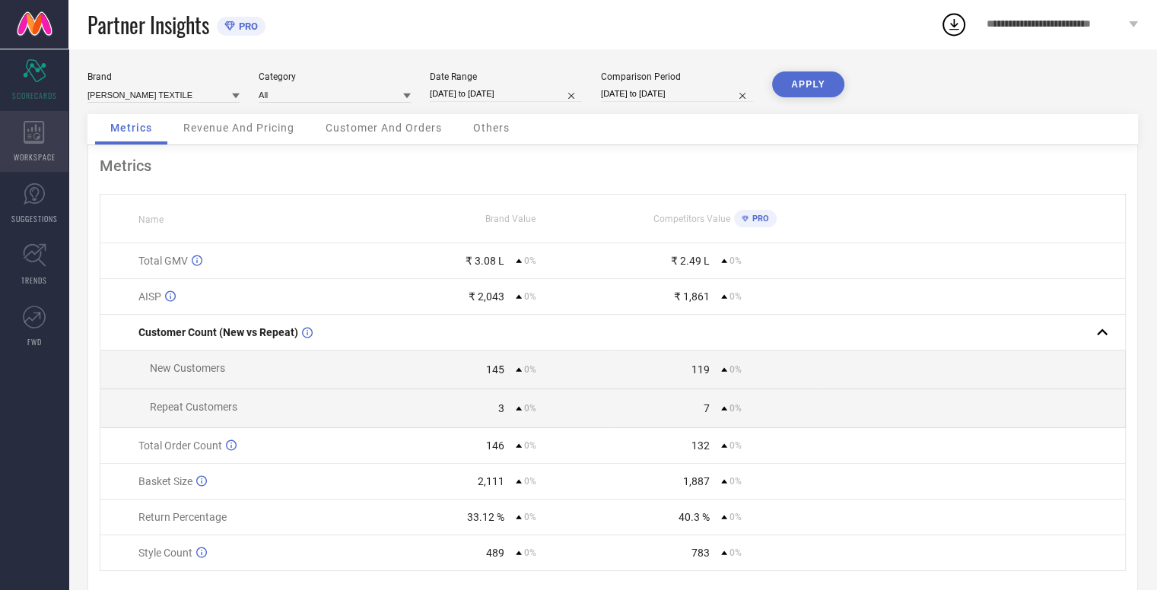
click at [30, 141] on icon at bounding box center [34, 132] width 21 height 23
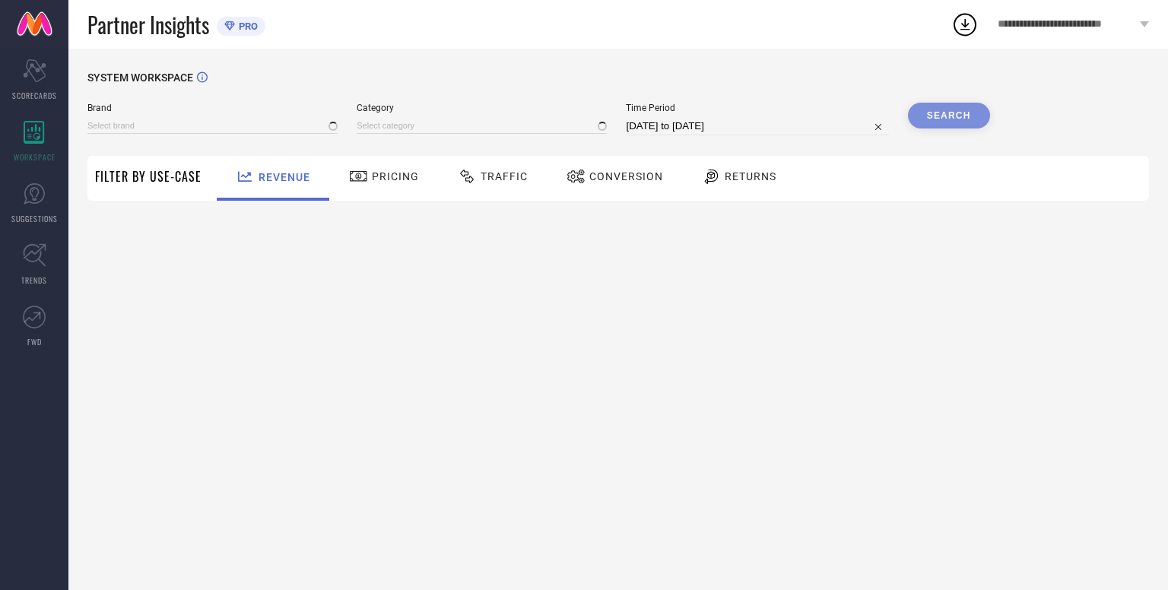
type input "[PERSON_NAME] TEXTILE"
type input "All"
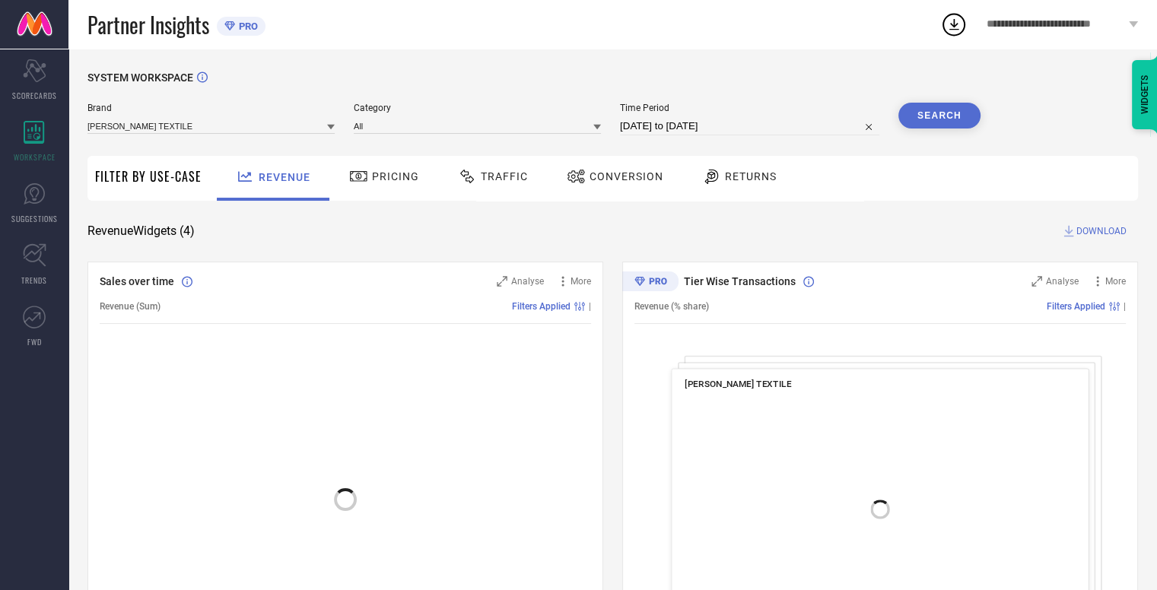
click at [476, 181] on div at bounding box center [469, 176] width 23 height 18
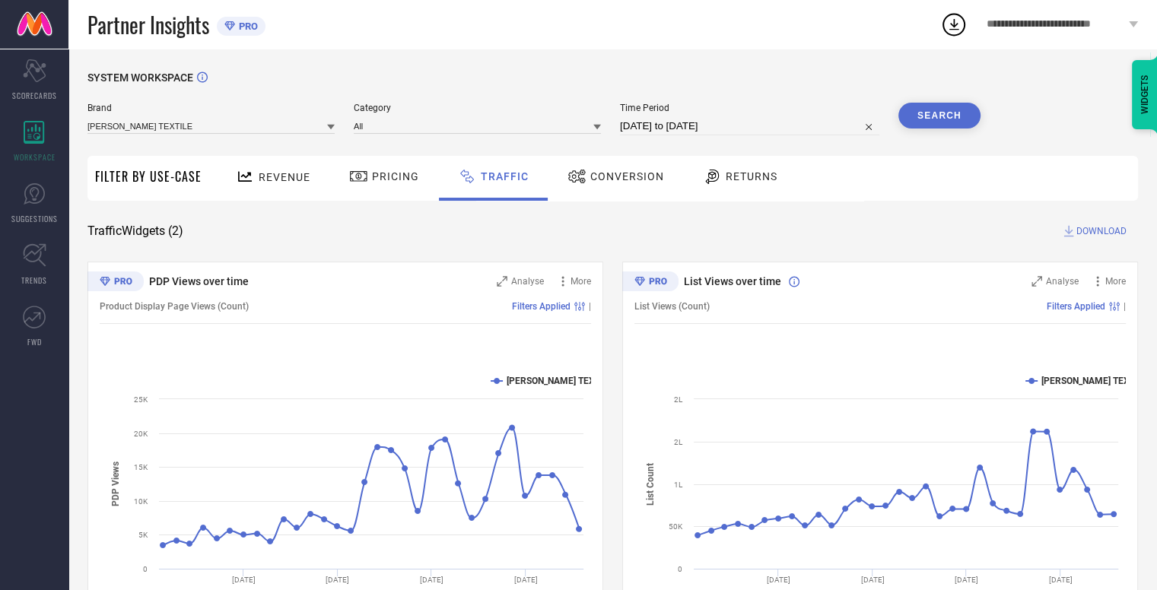
scroll to position [75, 0]
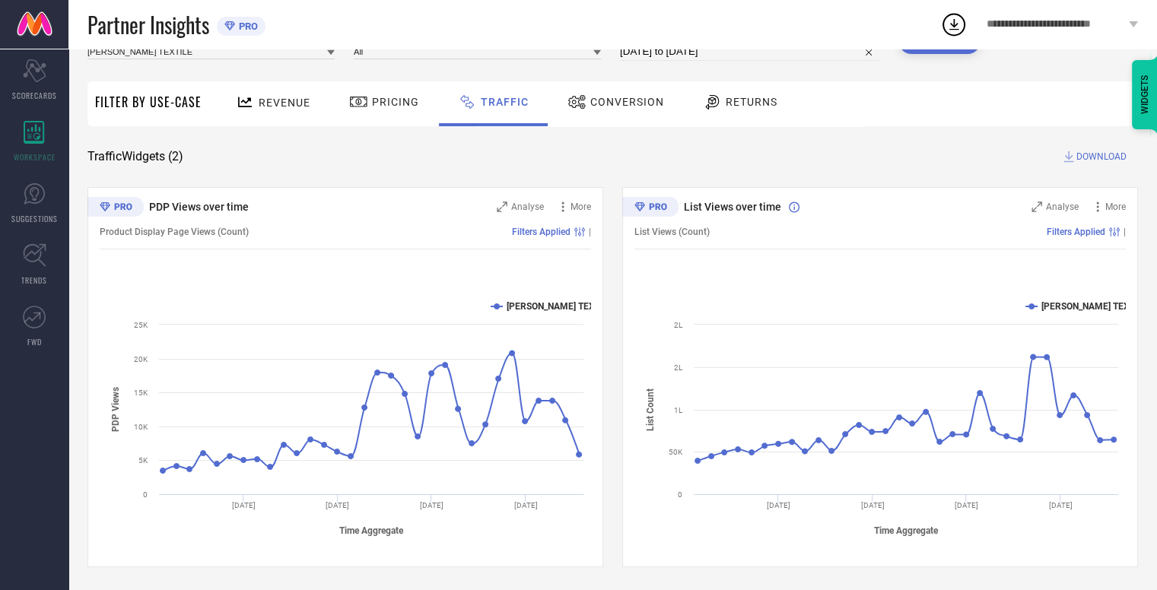
click at [608, 96] on span "Conversion" at bounding box center [627, 102] width 74 height 12
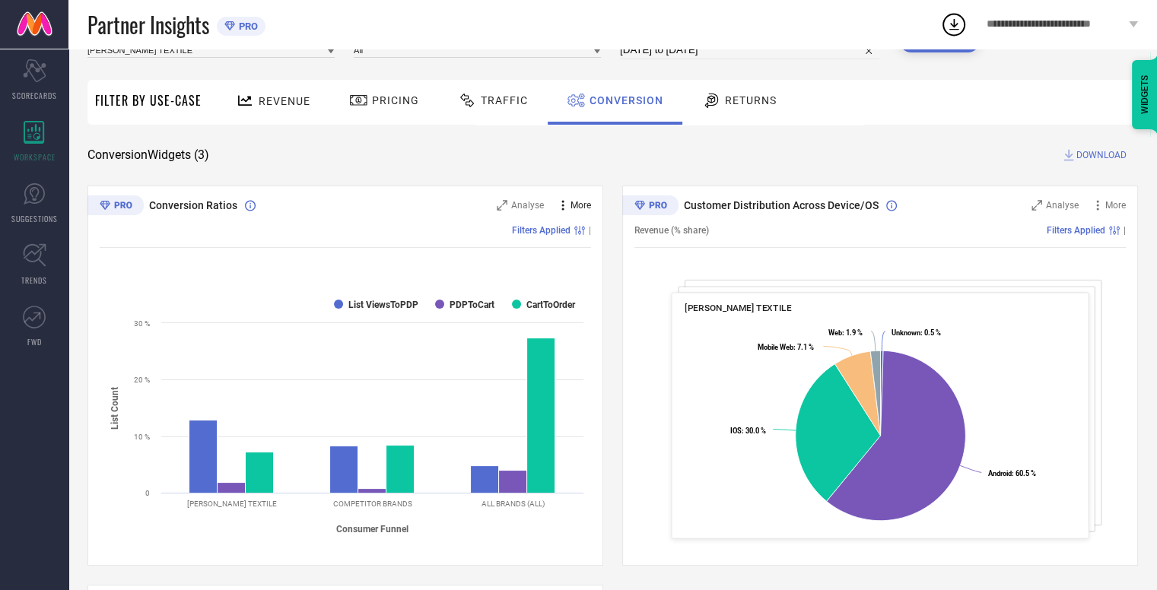
scroll to position [0, 0]
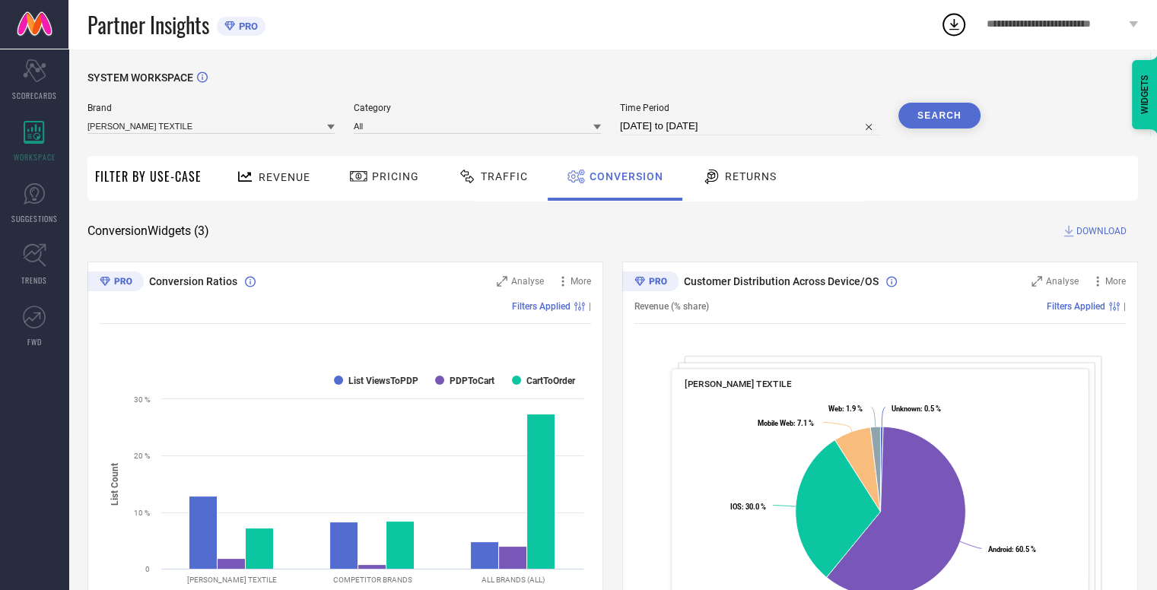
click at [726, 184] on div "Returns" at bounding box center [739, 177] width 82 height 26
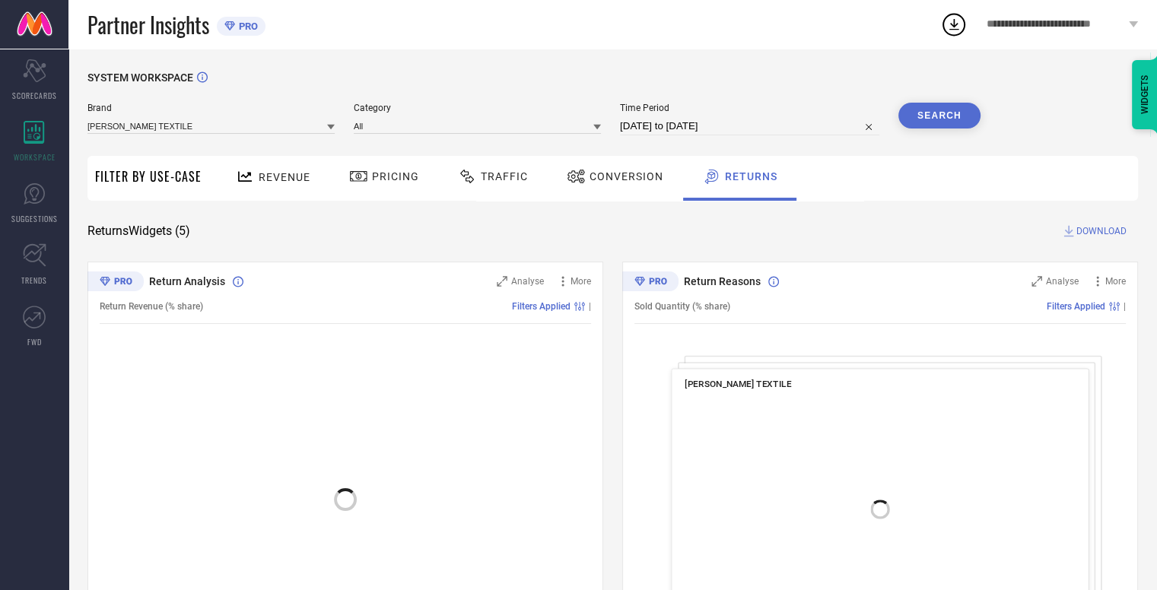
click at [374, 174] on span "Pricing" at bounding box center [395, 176] width 47 height 12
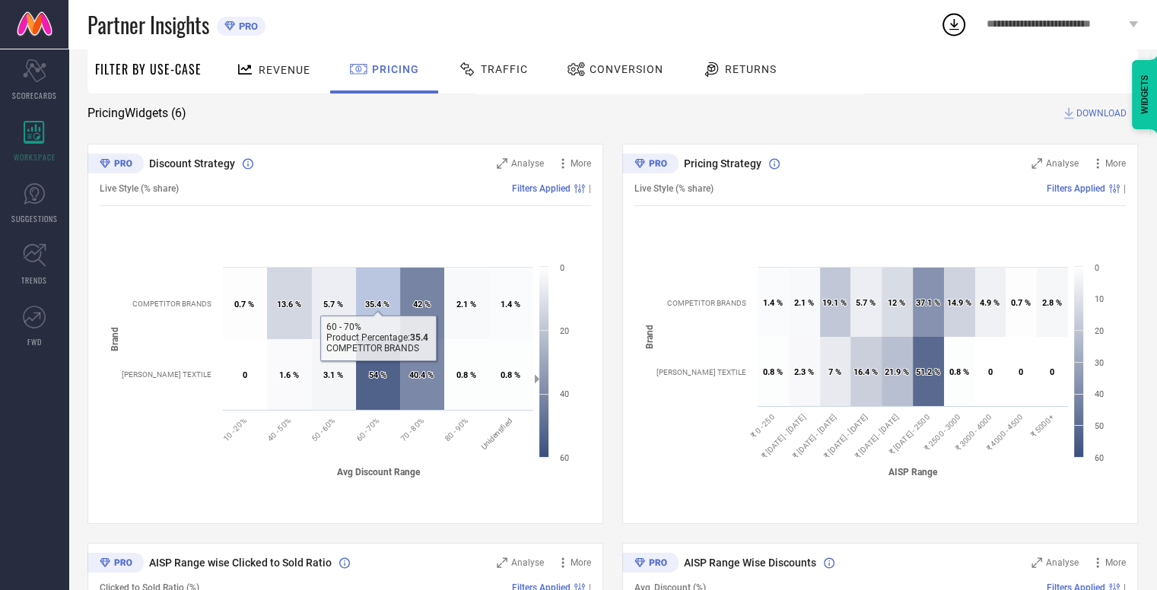
scroll to position [113, 0]
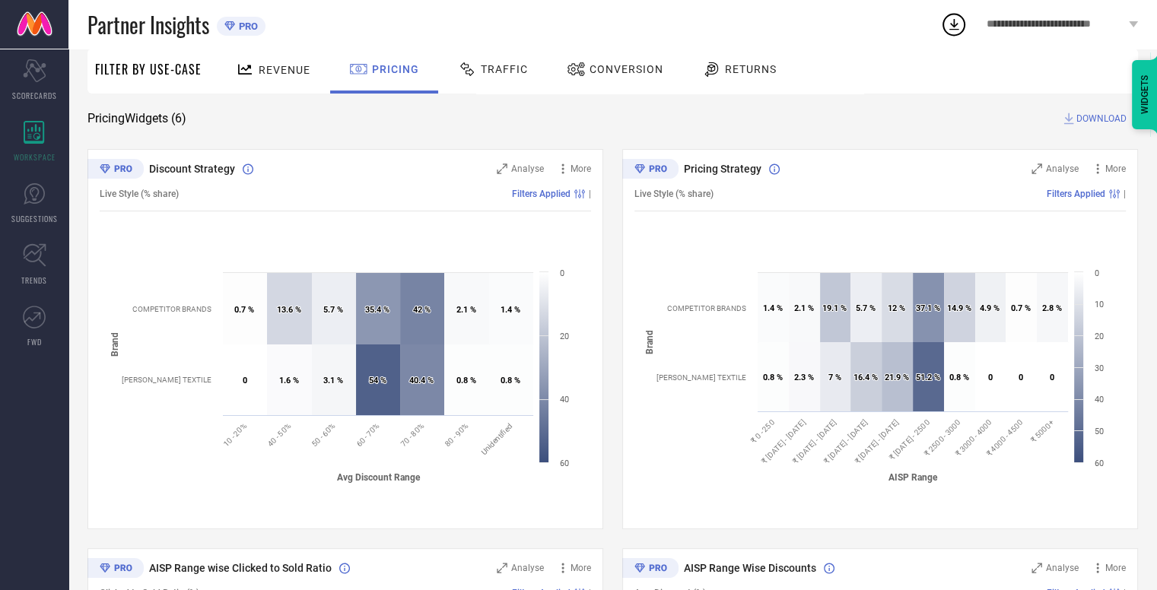
click at [284, 79] on div "Revenue" at bounding box center [273, 69] width 82 height 27
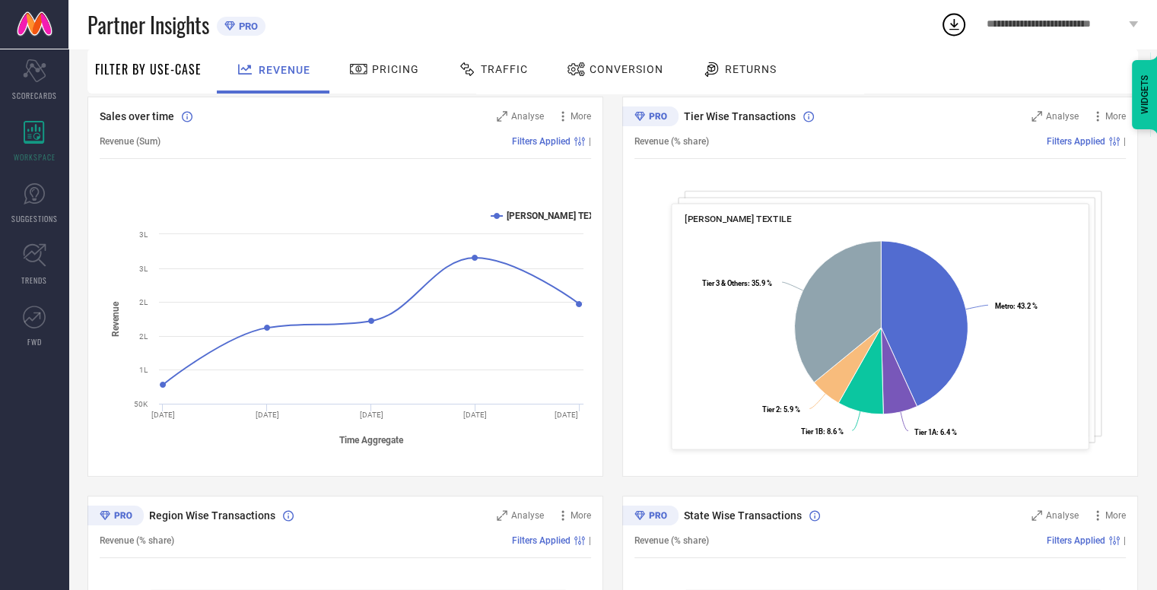
scroll to position [0, 0]
